Goal: Transaction & Acquisition: Purchase product/service

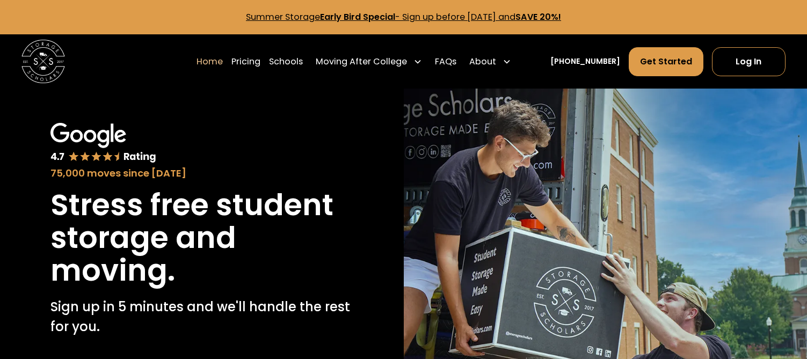
click at [260, 63] on link "Pricing" at bounding box center [245, 61] width 29 height 30
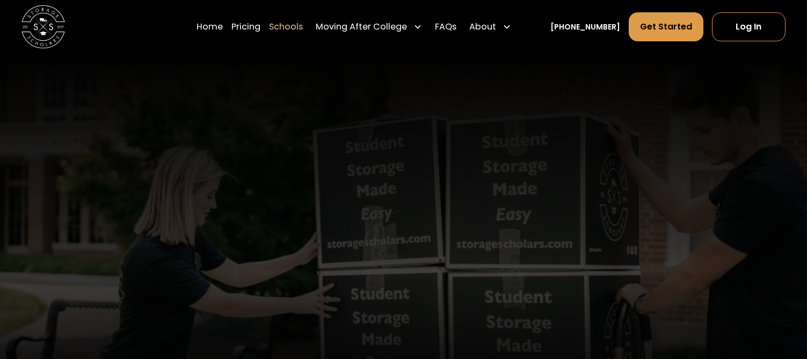
click at [360, 154] on header "A Custom-Tailored Moving Experience At each school, storage scholars offers a u…" at bounding box center [403, 233] width 807 height 359
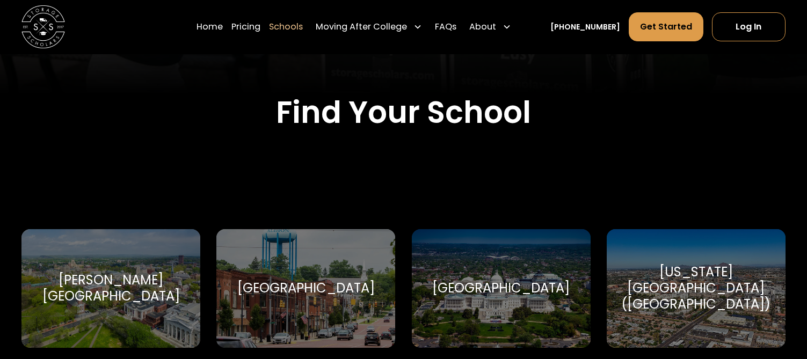
scroll to position [322, 0]
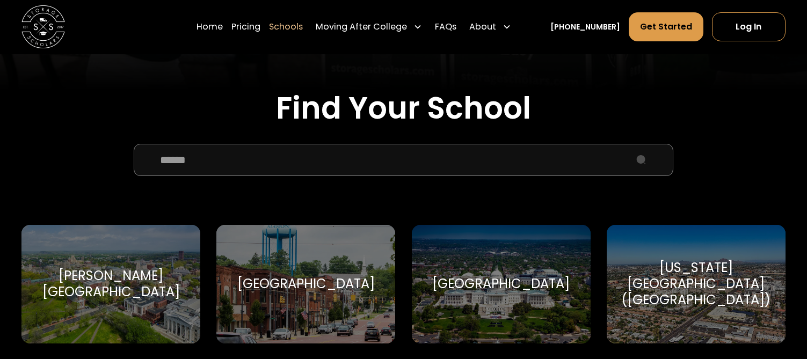
click at [189, 168] on input "School Select Form" at bounding box center [404, 160] width 540 height 32
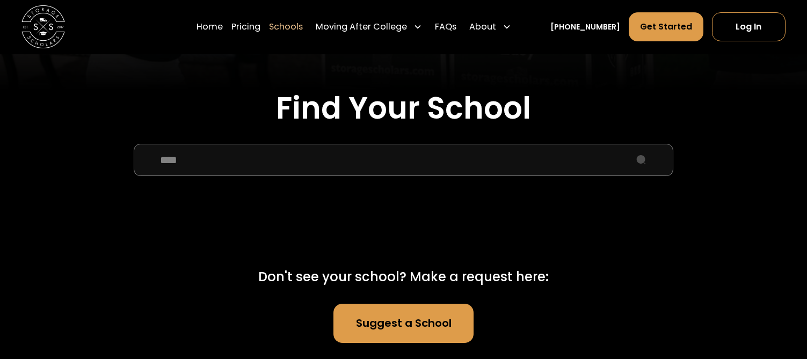
drag, startPoint x: 198, startPoint y: 165, endPoint x: 150, endPoint y: 169, distance: 48.0
click at [150, 169] on input "****" at bounding box center [404, 160] width 540 height 32
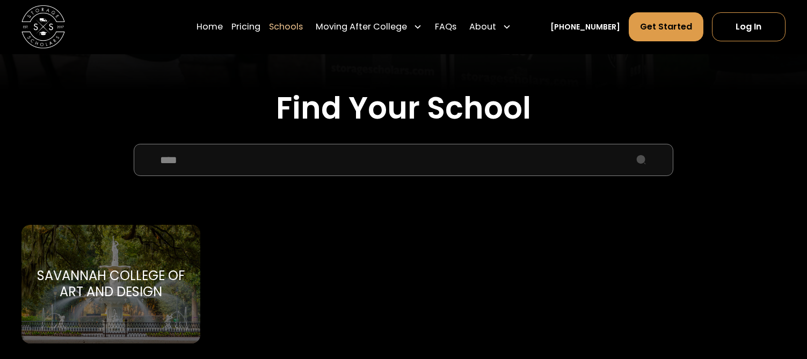
type input "****"
click at [106, 282] on div "Savannah College of Art and Design" at bounding box center [110, 284] width 153 height 32
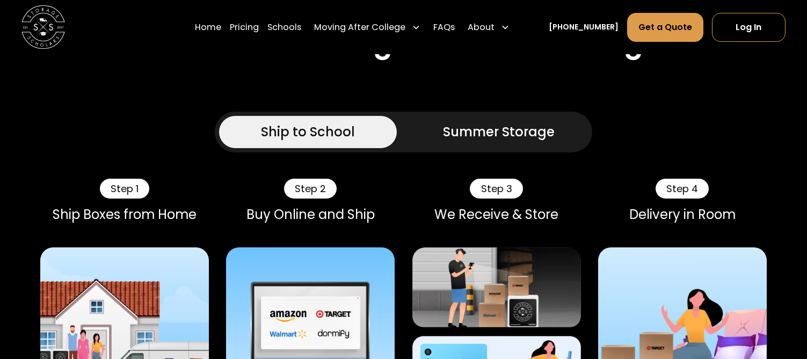
scroll to position [483, 0]
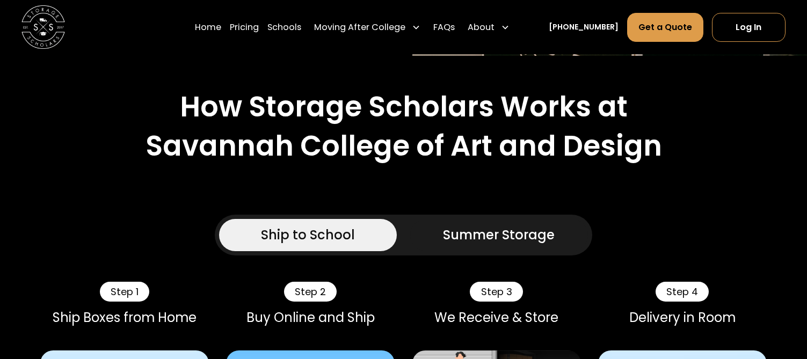
click at [471, 240] on div "Summer Storage" at bounding box center [499, 235] width 112 height 19
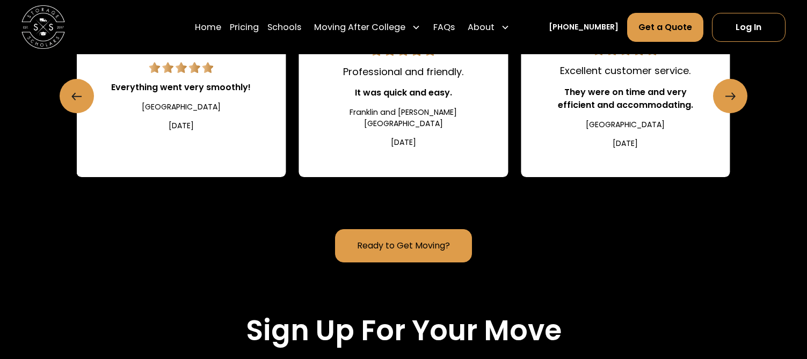
scroll to position [2095, 0]
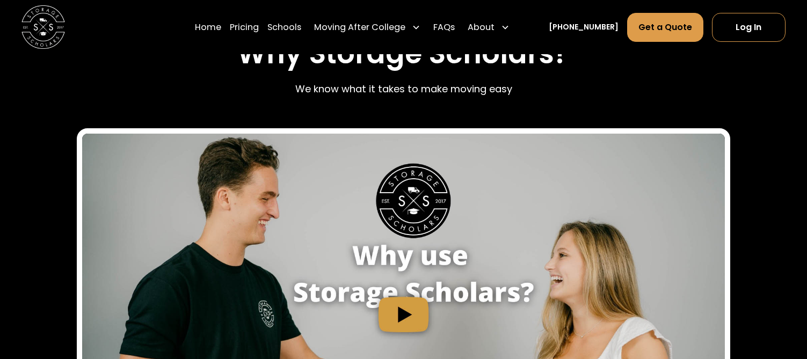
click at [259, 31] on link "Pricing" at bounding box center [244, 27] width 29 height 30
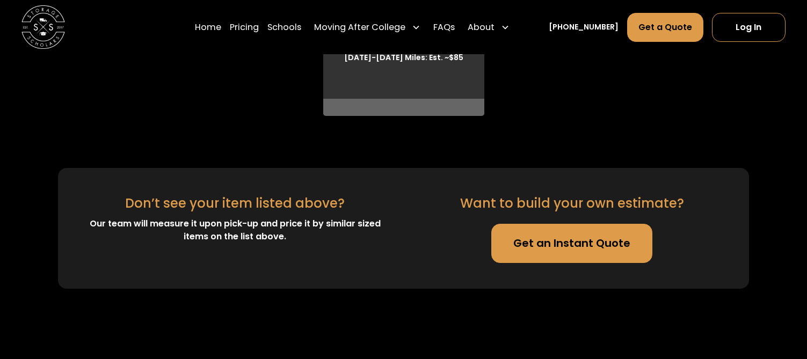
scroll to position [3682, 0]
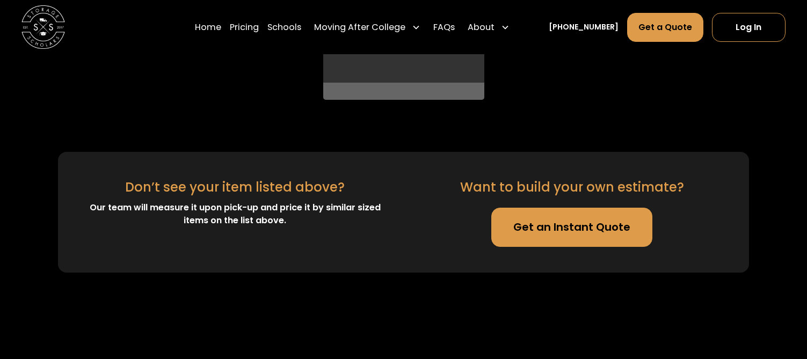
click at [547, 239] on link "Get an Instant Quote" at bounding box center [571, 227] width 161 height 39
